Goal: Communication & Community: Answer question/provide support

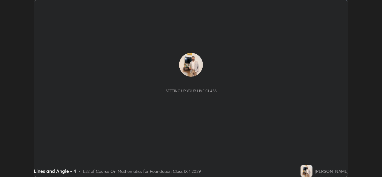
scroll to position [177, 382]
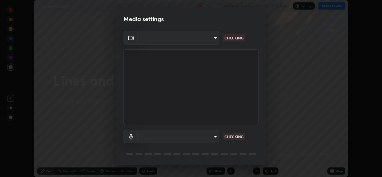
type input "a83bb134842fd6c46cae91b6313aa5efba961fee809e7364c6ef7c36ed00ea69"
type input "1096ec1564036cbcf0e9abd5aaef12808ae7e2dc0601459cd77712751889dd54"
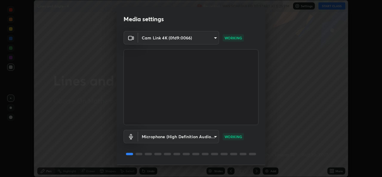
scroll to position [19, 0]
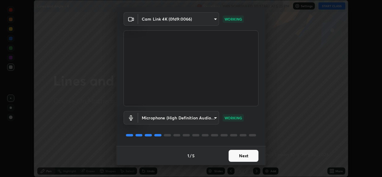
click at [236, 158] on button "Next" at bounding box center [244, 156] width 30 height 12
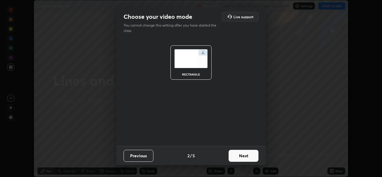
scroll to position [0, 0]
click at [240, 154] on button "Next" at bounding box center [244, 156] width 30 height 12
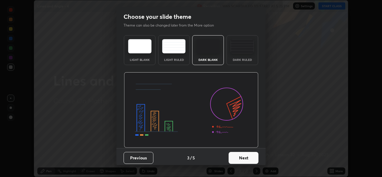
click at [240, 156] on button "Next" at bounding box center [244, 158] width 30 height 12
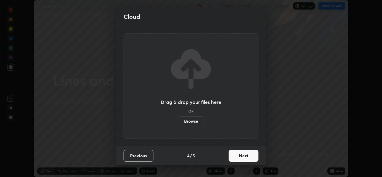
click at [243, 155] on button "Next" at bounding box center [244, 156] width 30 height 12
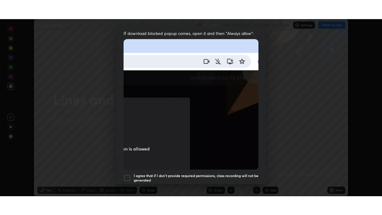
scroll to position [141, 0]
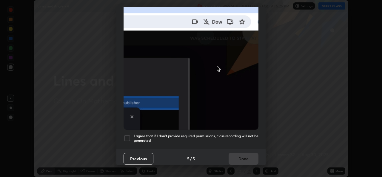
click at [128, 136] on div at bounding box center [127, 138] width 7 height 7
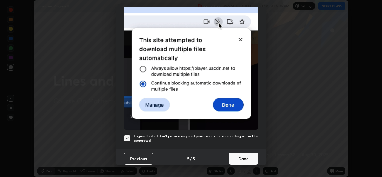
click at [238, 156] on button "Done" at bounding box center [244, 159] width 30 height 12
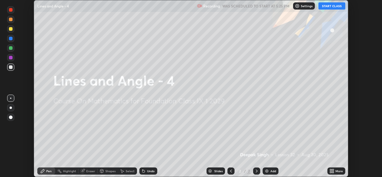
click at [331, 169] on icon at bounding box center [330, 169] width 1 height 1
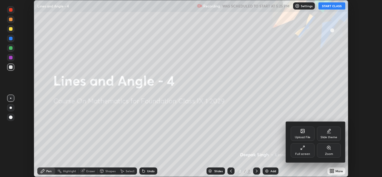
click at [307, 153] on div "Full screen" at bounding box center [302, 154] width 15 height 3
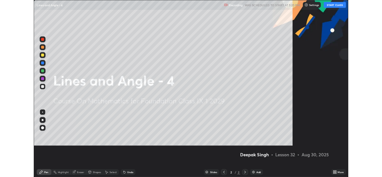
scroll to position [215, 382]
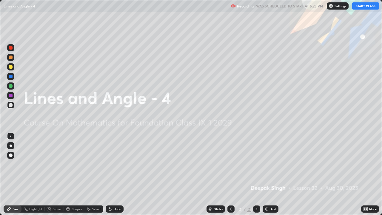
click at [270, 177] on div "Add" at bounding box center [273, 208] width 6 height 3
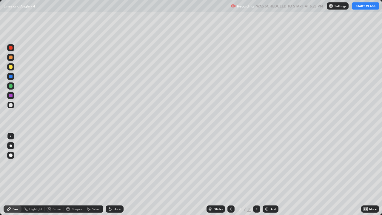
click at [368, 6] on button "START CLASS" at bounding box center [365, 5] width 27 height 7
click at [271, 177] on div "Add" at bounding box center [273, 208] width 6 height 3
click at [267, 177] on img at bounding box center [266, 209] width 5 height 5
click at [268, 177] on img at bounding box center [266, 209] width 5 height 5
click at [53, 177] on div "Eraser" at bounding box center [57, 208] width 9 height 3
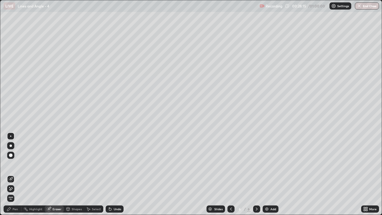
click at [10, 177] on icon at bounding box center [10, 188] width 5 height 5
click at [15, 177] on div "Pen" at bounding box center [15, 208] width 5 height 3
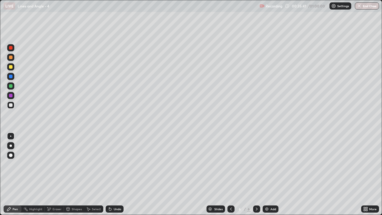
click at [53, 177] on div "Eraser" at bounding box center [54, 208] width 19 height 7
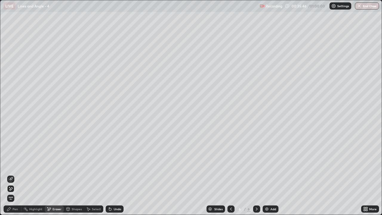
click at [13, 177] on div "Pen" at bounding box center [15, 208] width 5 height 3
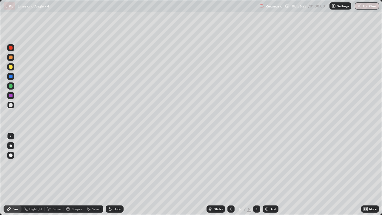
click at [116, 177] on div "Undo" at bounding box center [117, 208] width 7 height 3
click at [117, 177] on div "Undo" at bounding box center [115, 208] width 18 height 7
click at [118, 177] on div "Undo" at bounding box center [115, 208] width 18 height 7
click at [111, 177] on icon at bounding box center [110, 209] width 5 height 5
click at [112, 177] on icon at bounding box center [110, 209] width 5 height 5
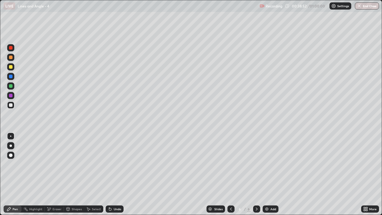
click at [112, 177] on div "Undo" at bounding box center [115, 208] width 18 height 7
click at [51, 177] on div "Eraser" at bounding box center [54, 208] width 19 height 7
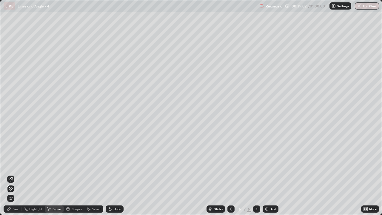
click at [14, 177] on div "Pen" at bounding box center [13, 208] width 18 height 7
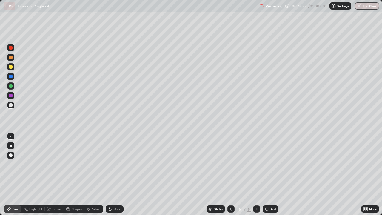
click at [268, 177] on img at bounding box center [266, 209] width 5 height 5
click at [56, 177] on div "Eraser" at bounding box center [57, 208] width 9 height 3
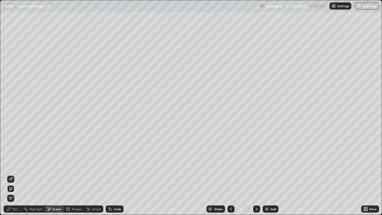
click at [12, 177] on icon at bounding box center [10, 179] width 5 height 5
click at [16, 177] on div "Pen" at bounding box center [15, 208] width 5 height 3
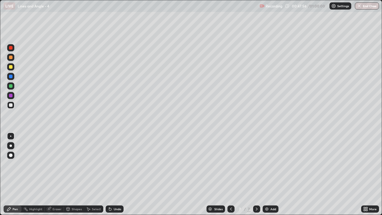
click at [50, 177] on div "Eraser" at bounding box center [54, 208] width 19 height 7
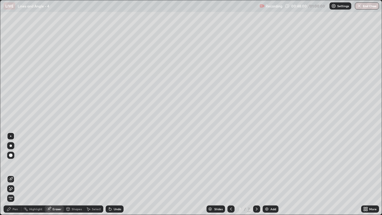
click at [10, 177] on icon at bounding box center [9, 209] width 5 height 5
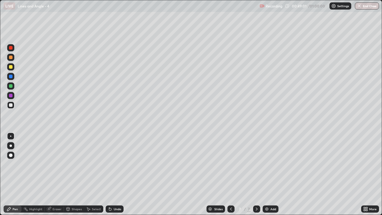
click at [52, 177] on div "Eraser" at bounding box center [54, 208] width 19 height 7
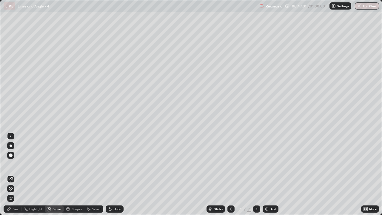
click at [10, 177] on icon at bounding box center [11, 188] width 3 height 3
click at [10, 177] on icon at bounding box center [10, 179] width 5 height 5
click at [14, 177] on div "Pen" at bounding box center [15, 208] width 5 height 3
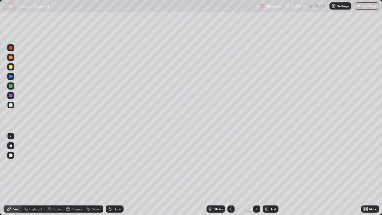
click at [271, 177] on div "Add" at bounding box center [273, 208] width 6 height 3
click at [371, 7] on button "End Class" at bounding box center [367, 5] width 24 height 7
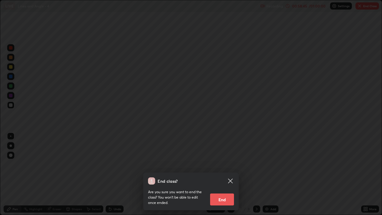
click at [227, 177] on button "End" at bounding box center [222, 199] width 24 height 12
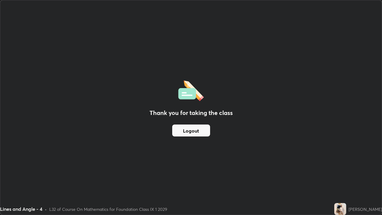
click at [61, 43] on div "Thank you for taking the class Logout" at bounding box center [190, 107] width 381 height 214
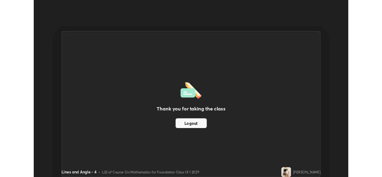
scroll to position [29672, 29467]
